Goal: Information Seeking & Learning: Understand process/instructions

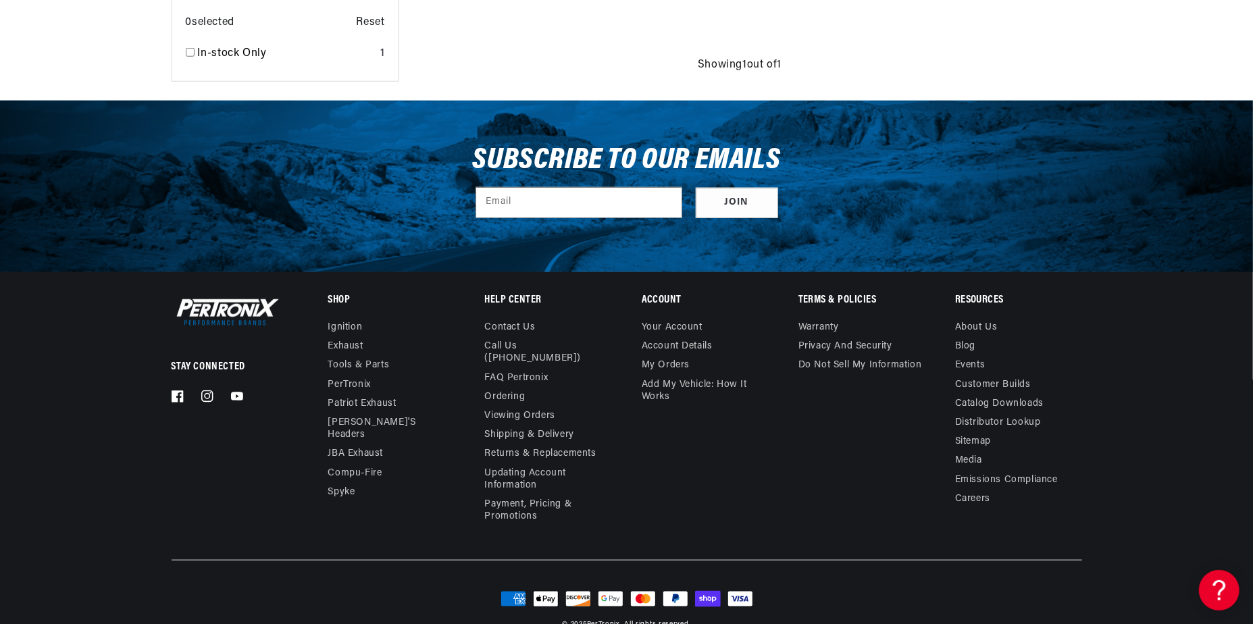
scroll to position [0, 409]
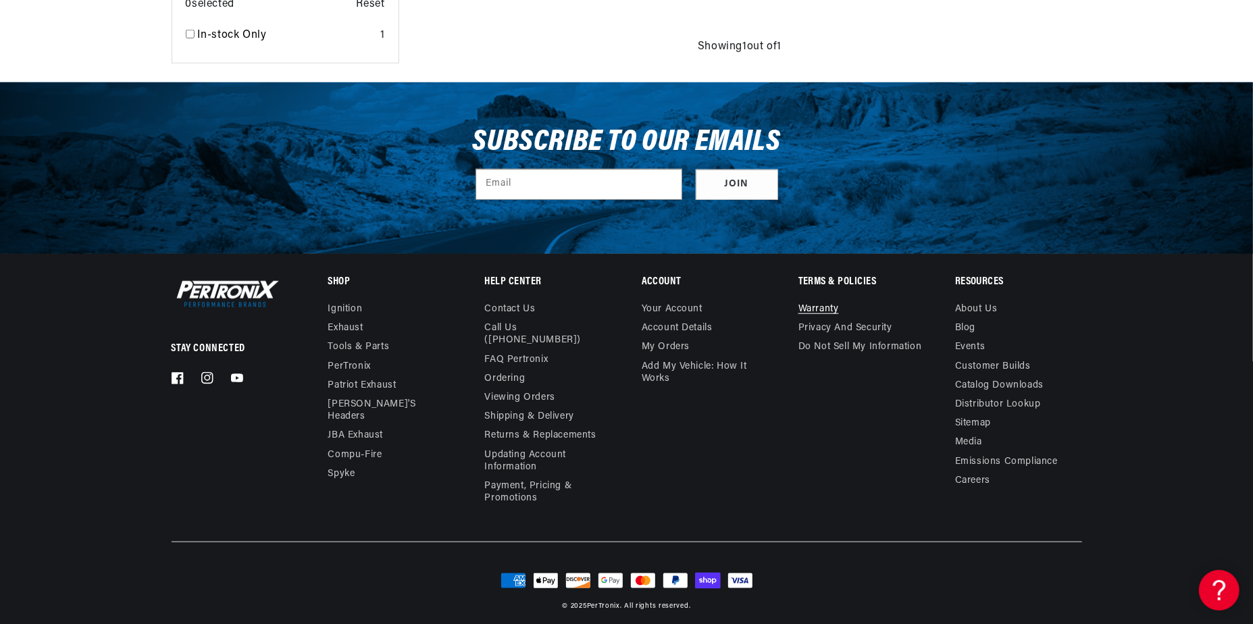
click at [828, 307] on link "Warranty" at bounding box center [818, 311] width 41 height 16
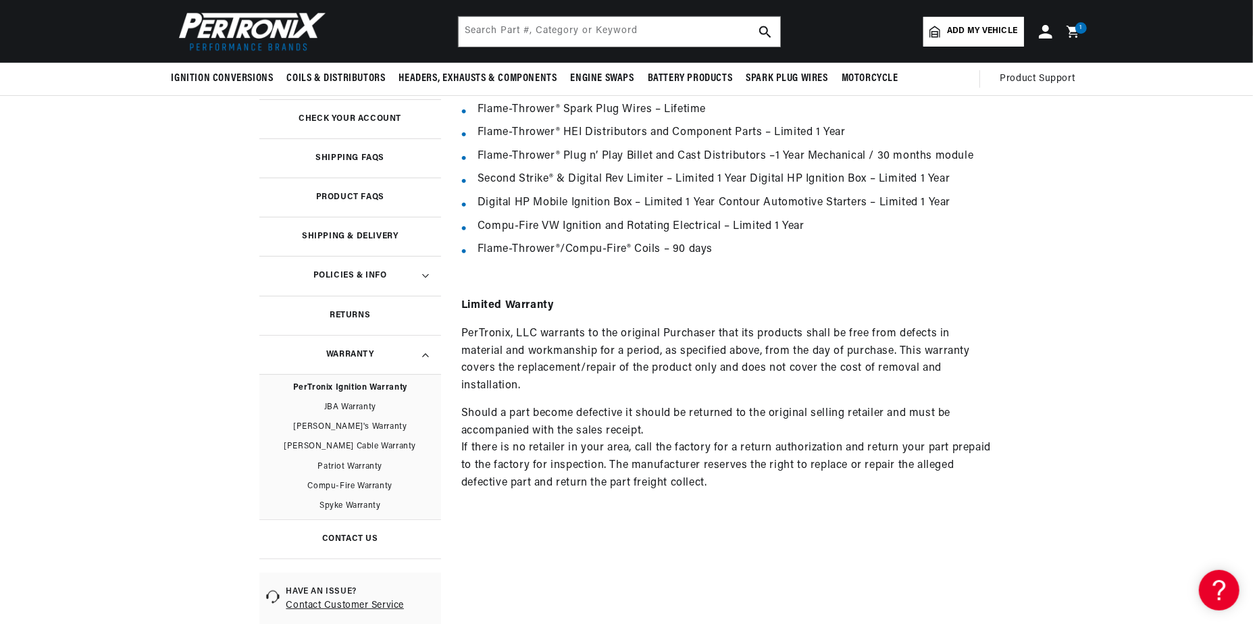
scroll to position [203, 0]
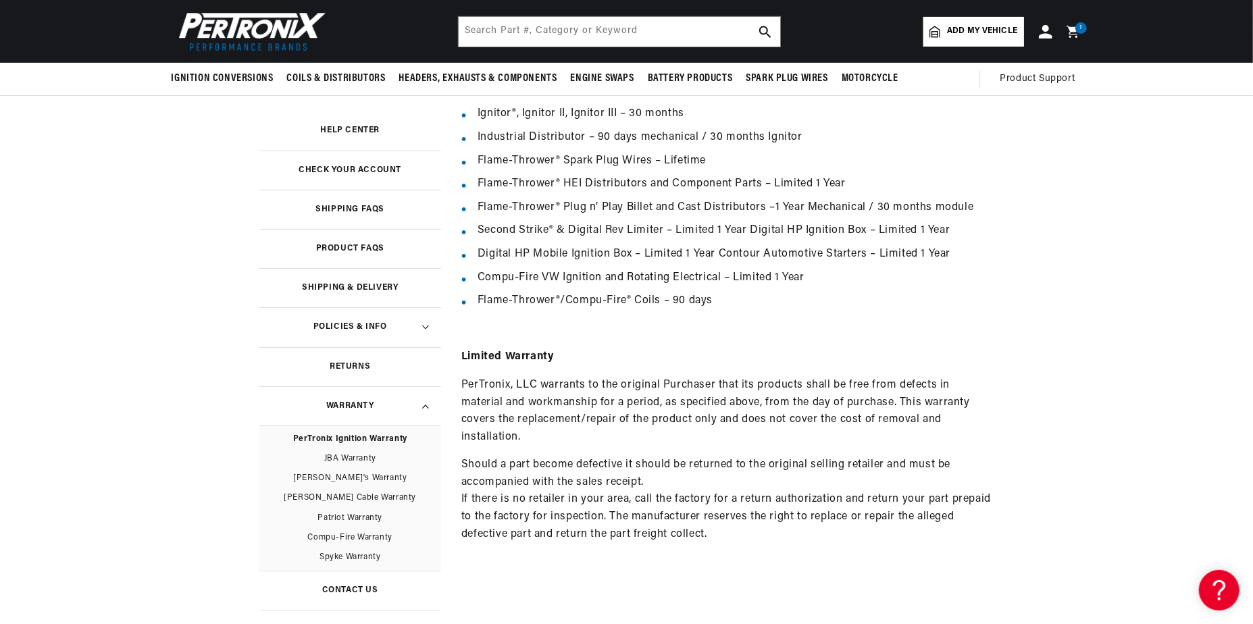
click at [358, 472] on link "[PERSON_NAME]'s Warranty" at bounding box center [350, 479] width 182 height 20
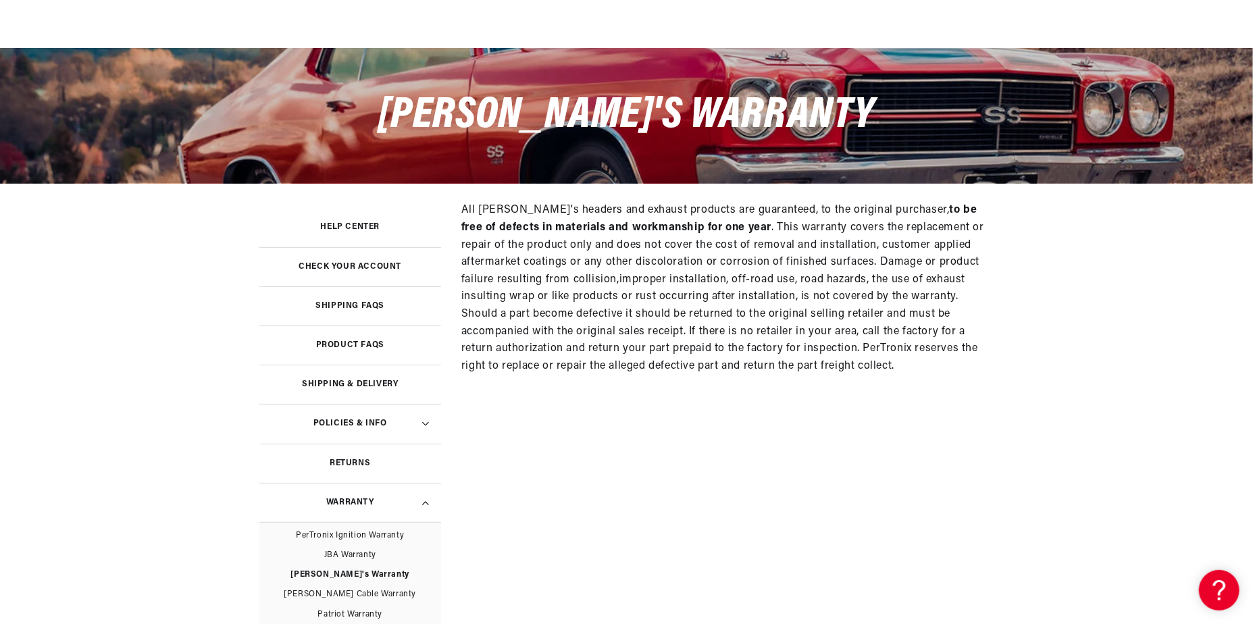
scroll to position [203, 0]
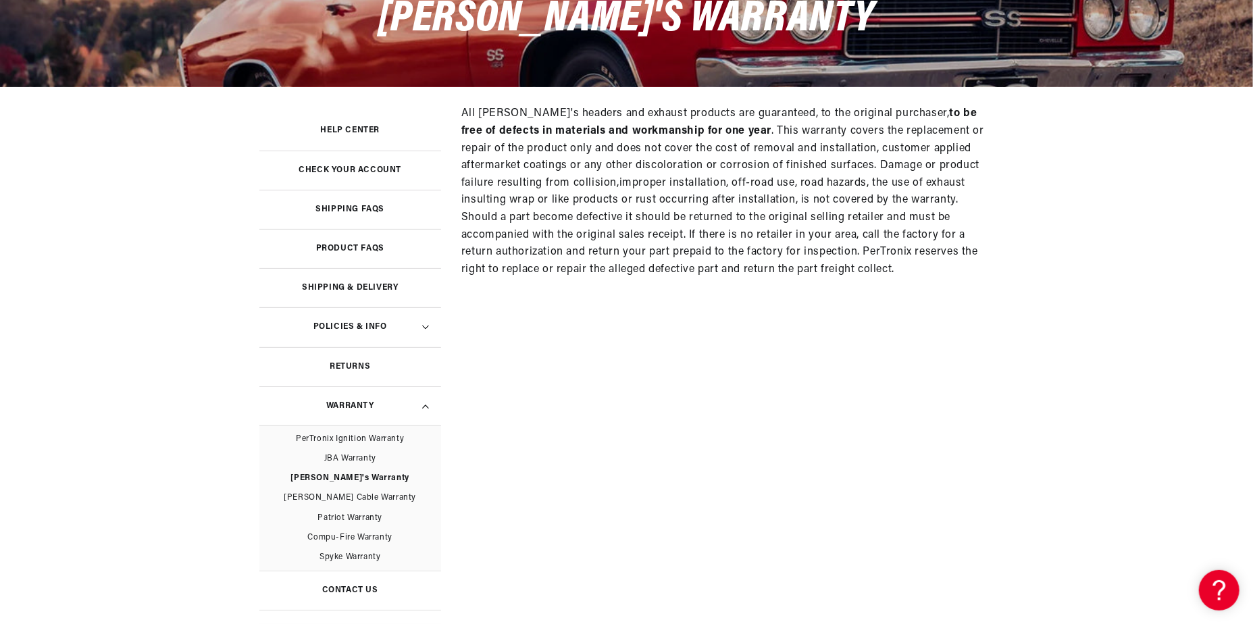
click at [355, 456] on link "JBA Warranty" at bounding box center [350, 459] width 182 height 20
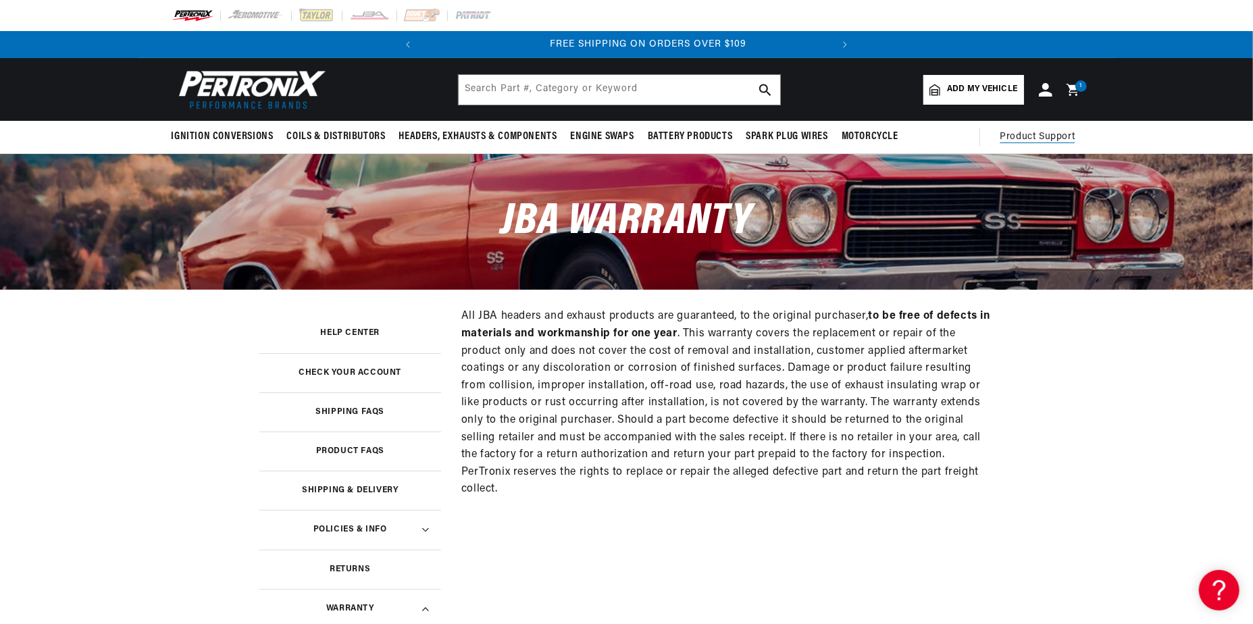
scroll to position [0, 409]
